Goal: Task Accomplishment & Management: Use online tool/utility

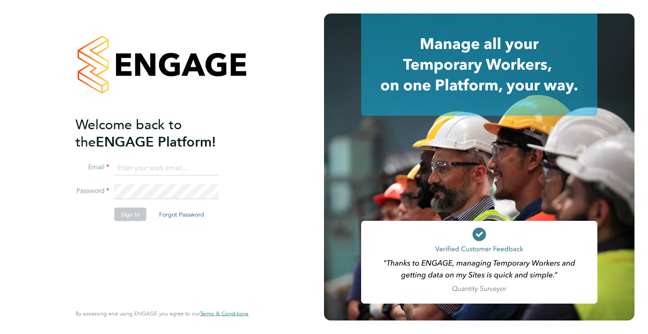
type input "[PERSON_NAME][EMAIL_ADDRESS][PERSON_NAME][DOMAIN_NAME]"
click at [140, 224] on li "Sign In Forgot Password" at bounding box center [158, 218] width 165 height 22
click at [127, 217] on button "Sign In" at bounding box center [130, 213] width 32 height 13
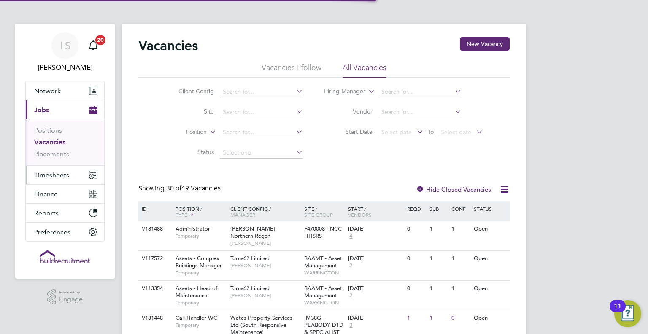
click at [56, 171] on span "Timesheets" at bounding box center [51, 175] width 35 height 8
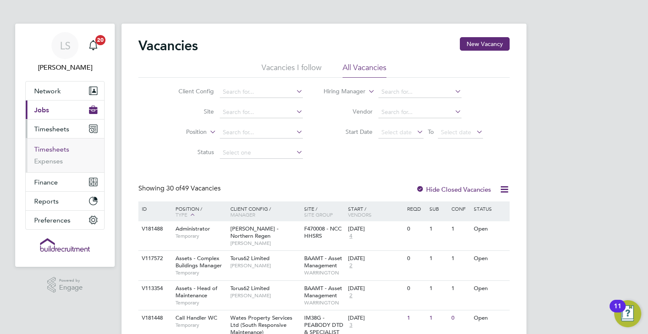
click at [61, 146] on link "Timesheets" at bounding box center [51, 149] width 35 height 8
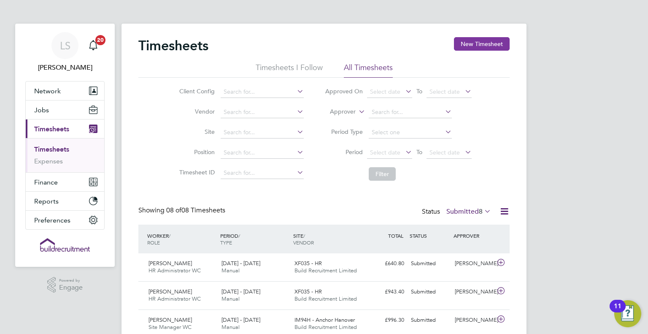
click at [481, 41] on button "New Timesheet" at bounding box center [482, 43] width 56 height 13
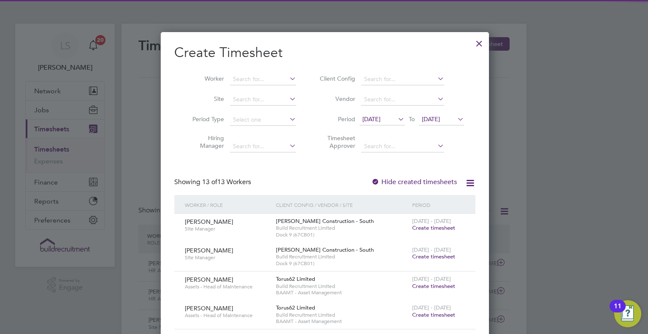
click at [247, 72] on li "Worker" at bounding box center [240, 79] width 131 height 20
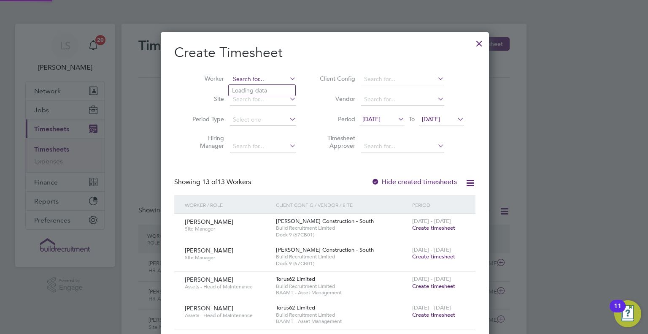
click at [246, 76] on input at bounding box center [263, 79] width 66 height 12
click at [285, 112] on li "Dor el [PERSON_NAME]" at bounding box center [265, 112] width 72 height 11
type input "[PERSON_NAME] [PERSON_NAME]"
